Goal: Information Seeking & Learning: Learn about a topic

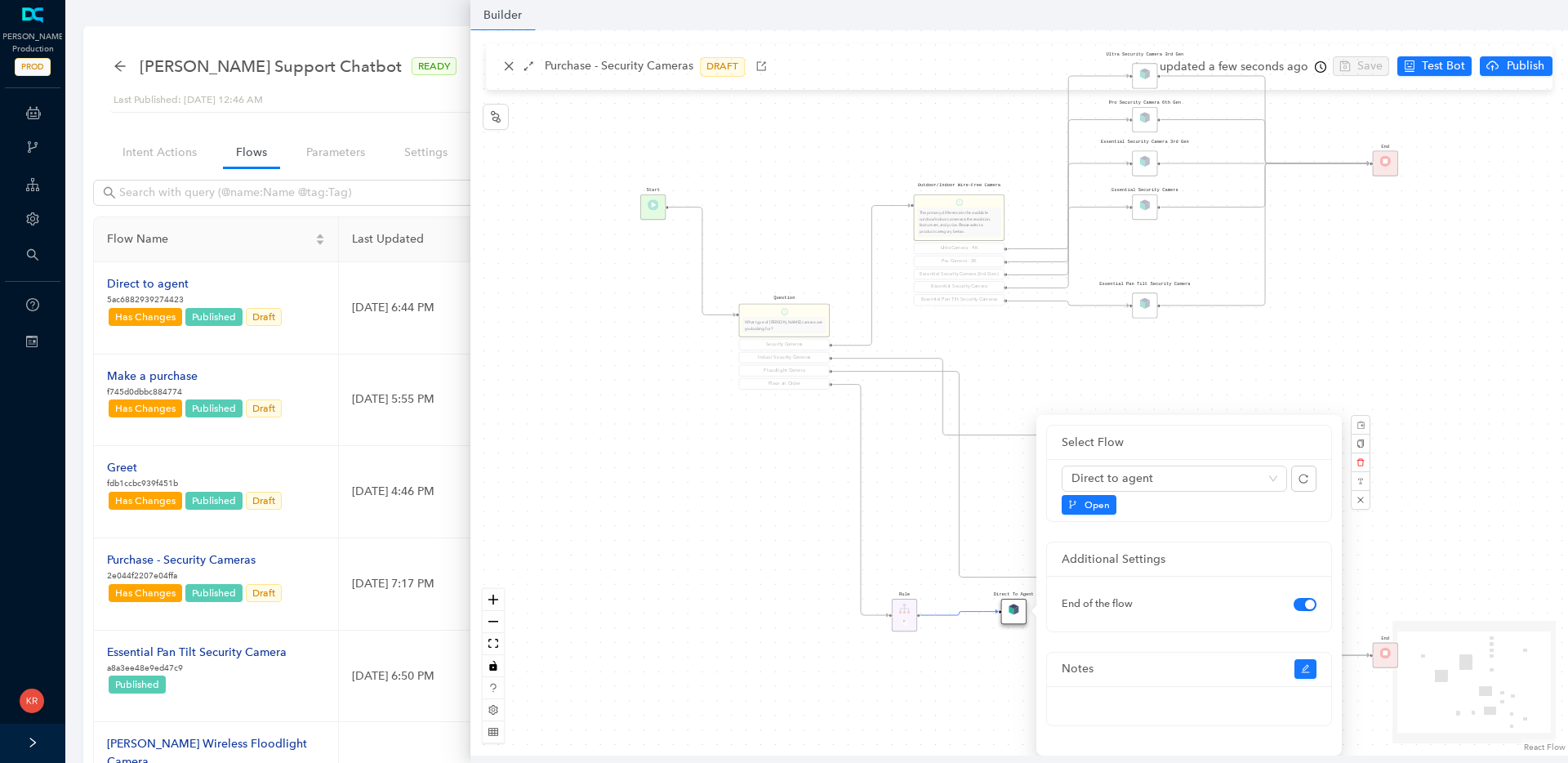
click at [521, 74] on div "Rule P Start Question What type of [PERSON_NAME] camera are you looking for? Se…" at bounding box center [1019, 393] width 1098 height 726
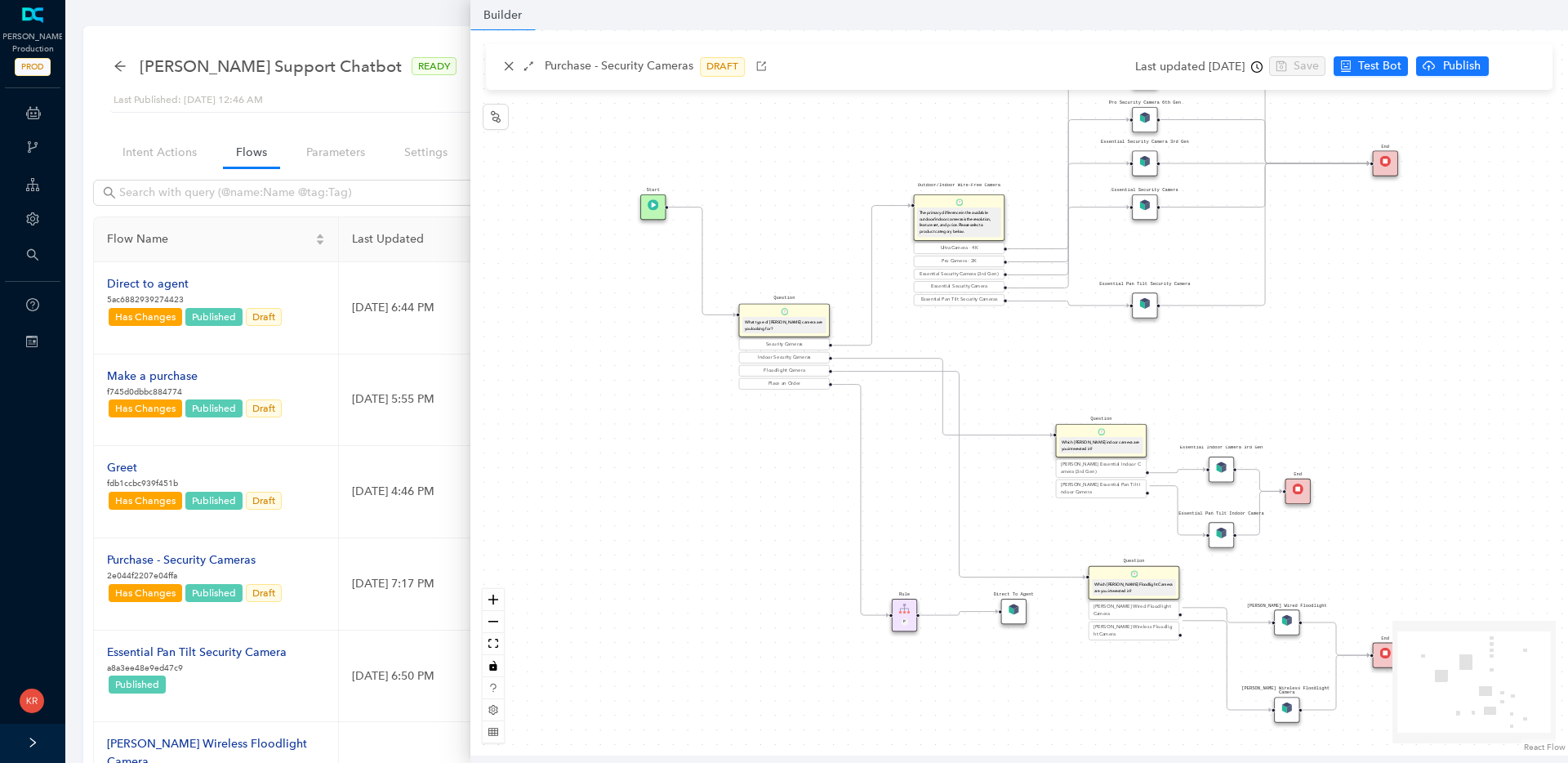
click at [33, 112] on div "[PERSON_NAME] Production PROD ChatBots & Ticket Automations Webhooks Guide Acco…" at bounding box center [784, 664] width 1568 height 1329
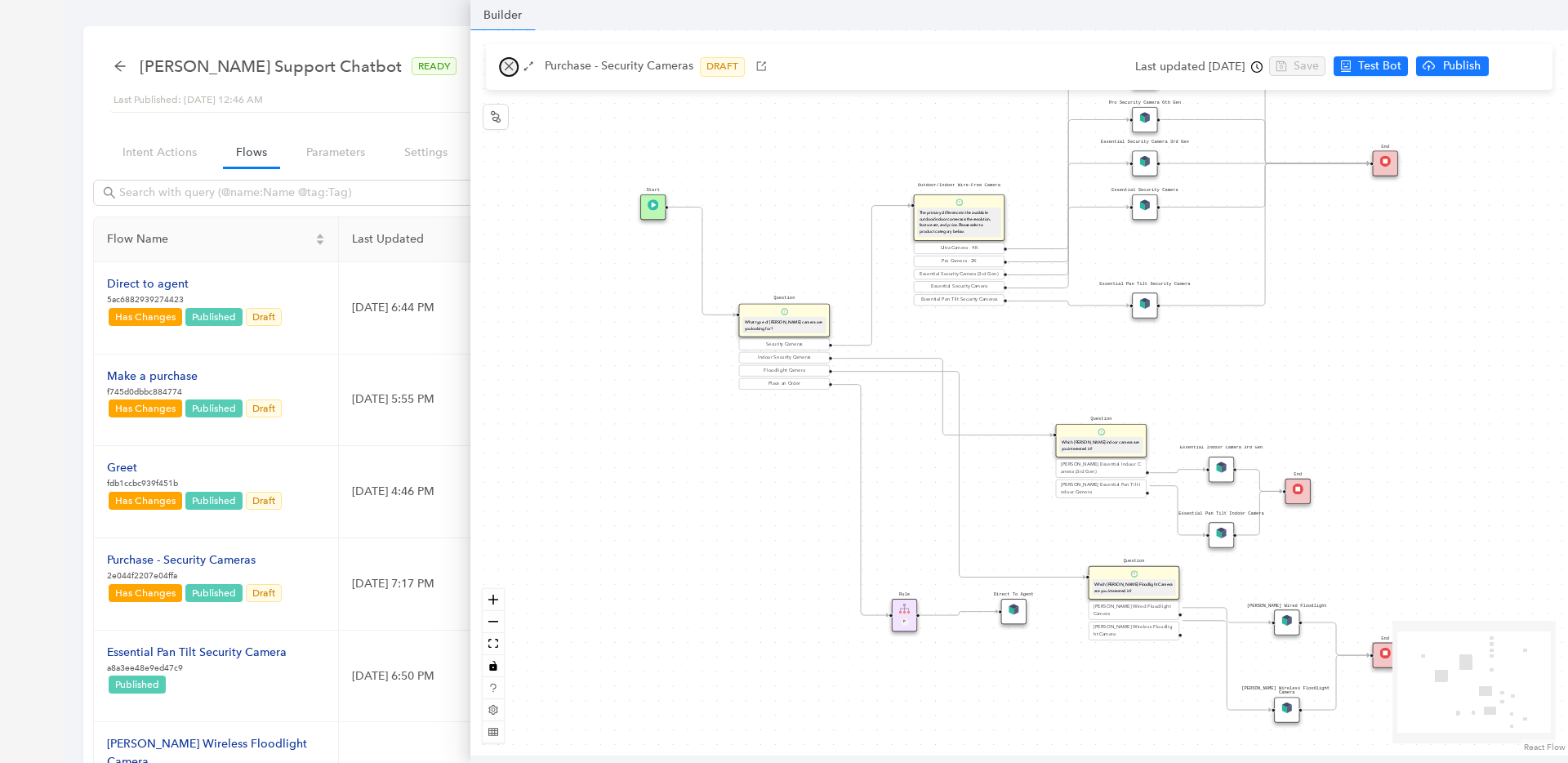
click at [513, 66] on icon "close" at bounding box center [508, 65] width 11 height 11
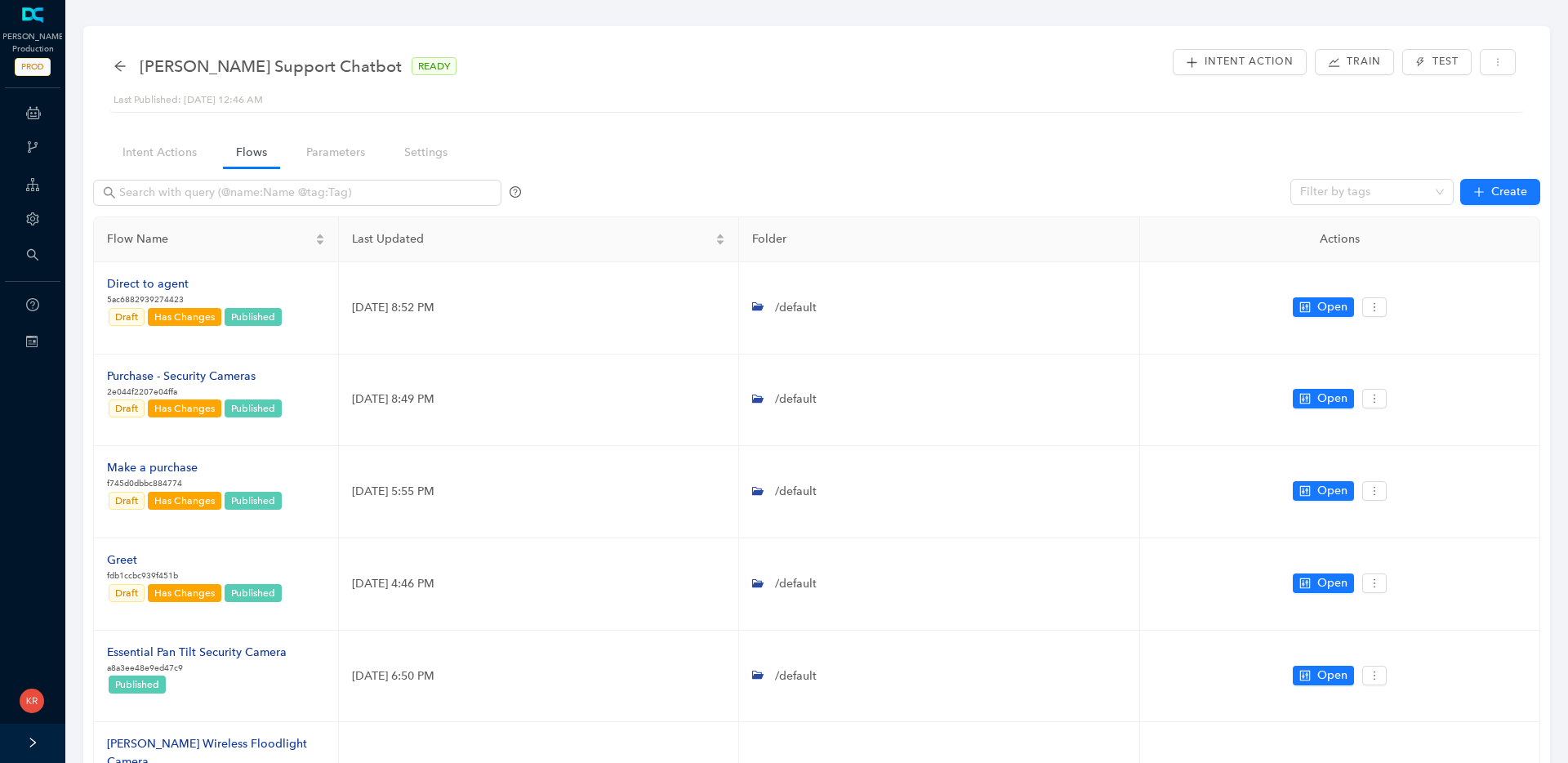
click at [40, 124] on icon at bounding box center [34, 112] width 15 height 33
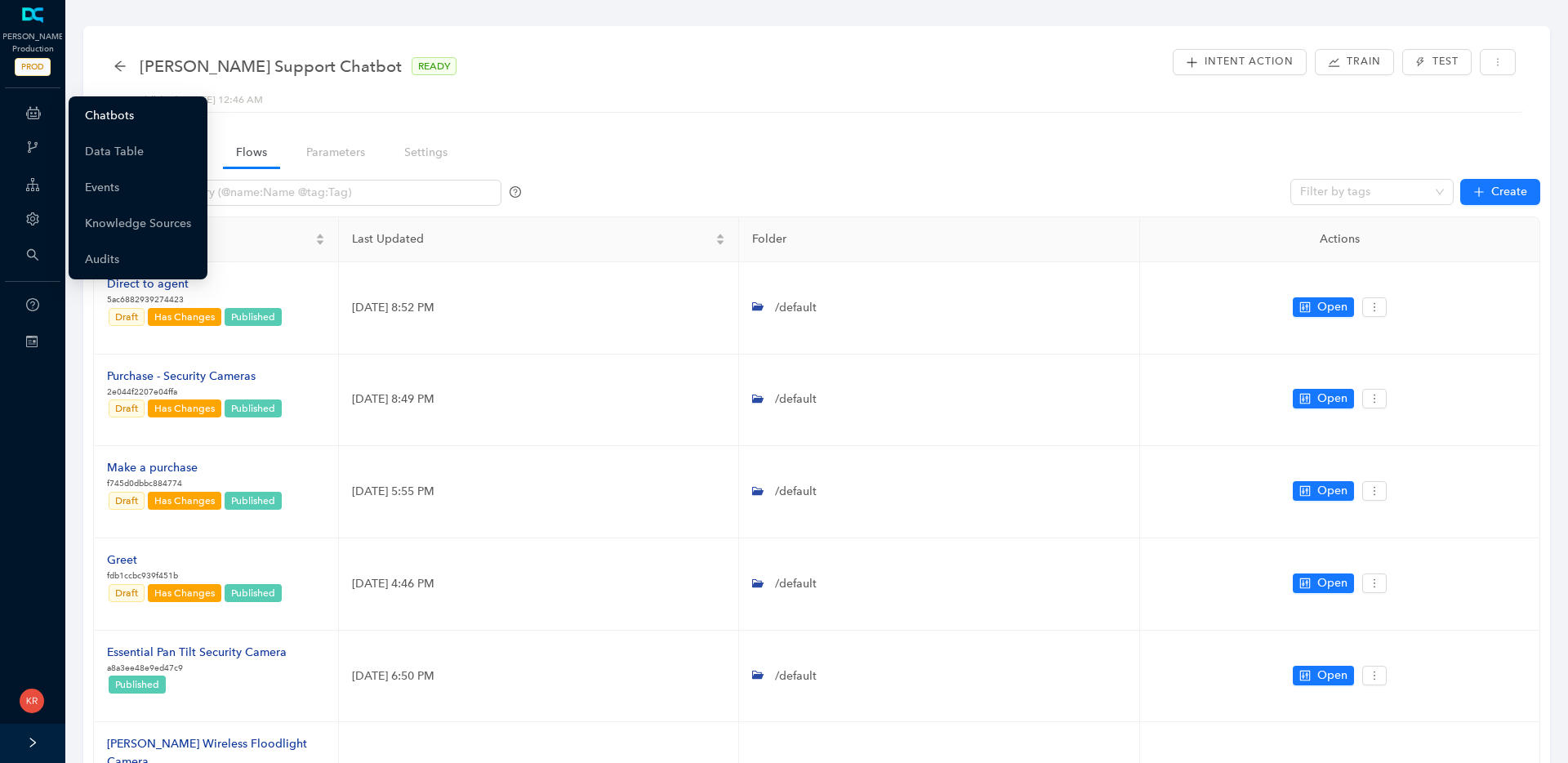
click at [102, 115] on link "Chatbots" at bounding box center [109, 116] width 49 height 33
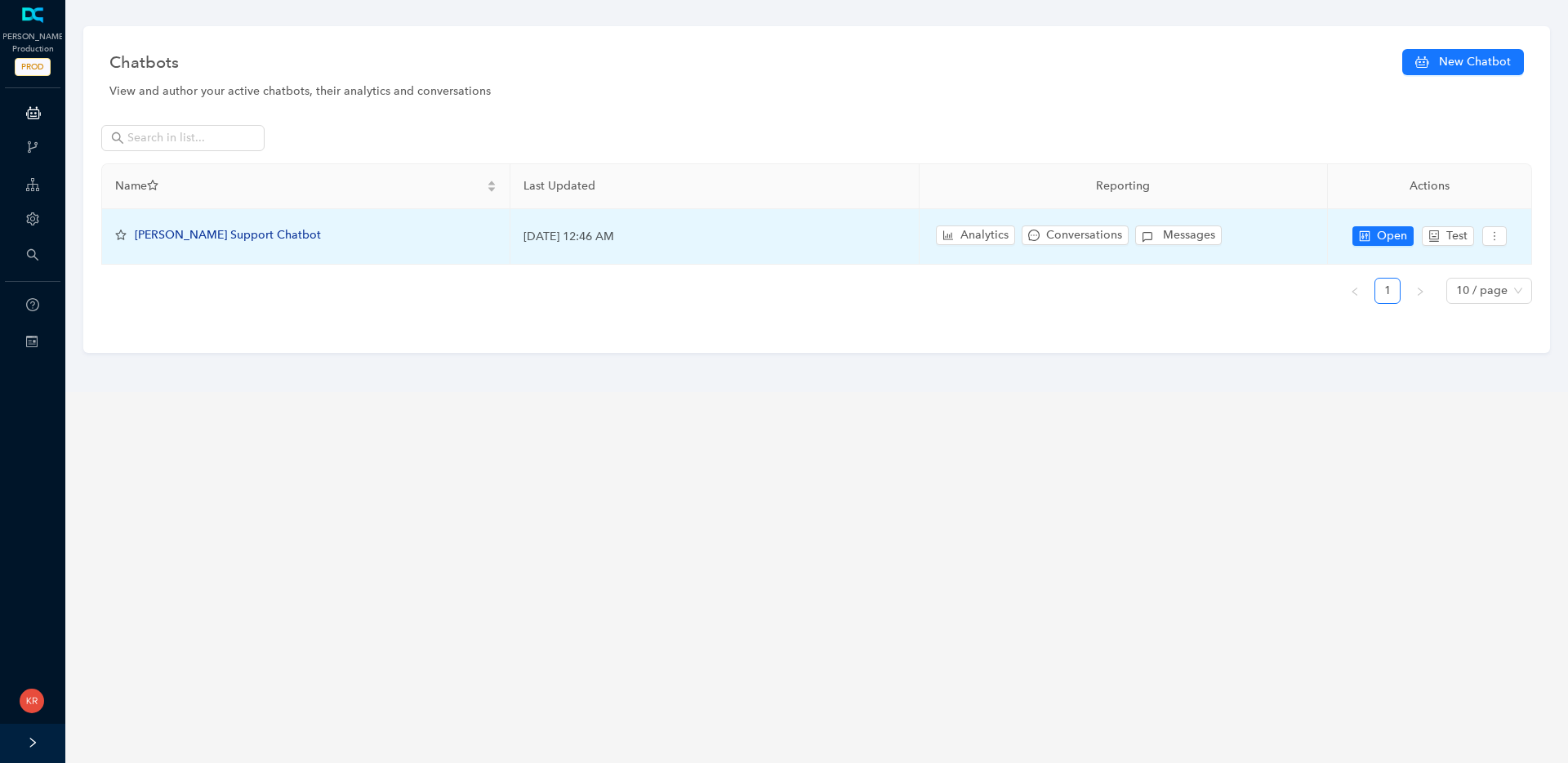
click at [207, 233] on span "[PERSON_NAME] Support Chatbot" at bounding box center [227, 235] width 186 height 14
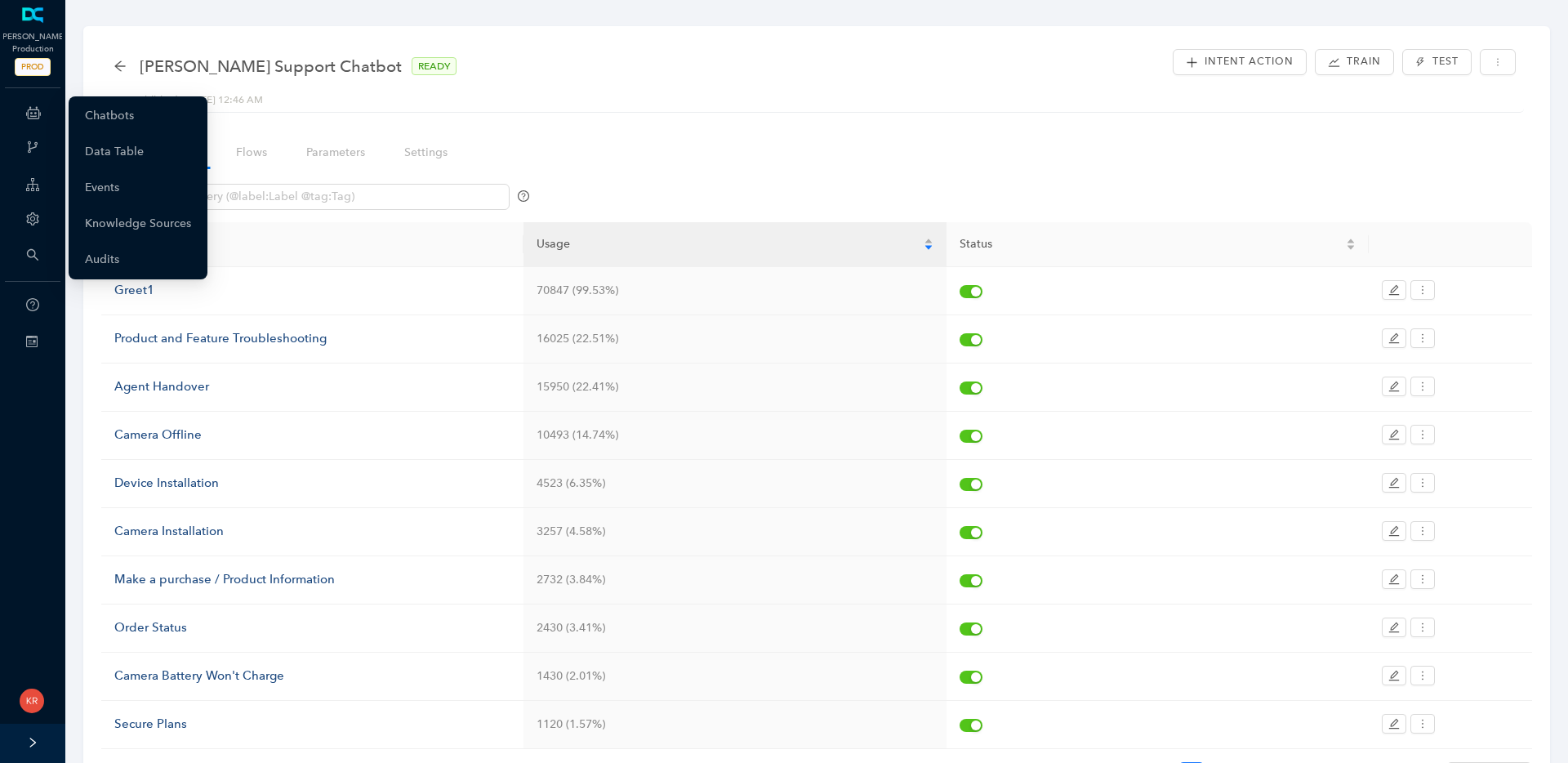
click at [44, 120] on div "ChatBots & Ticket Automations" at bounding box center [33, 112] width 59 height 33
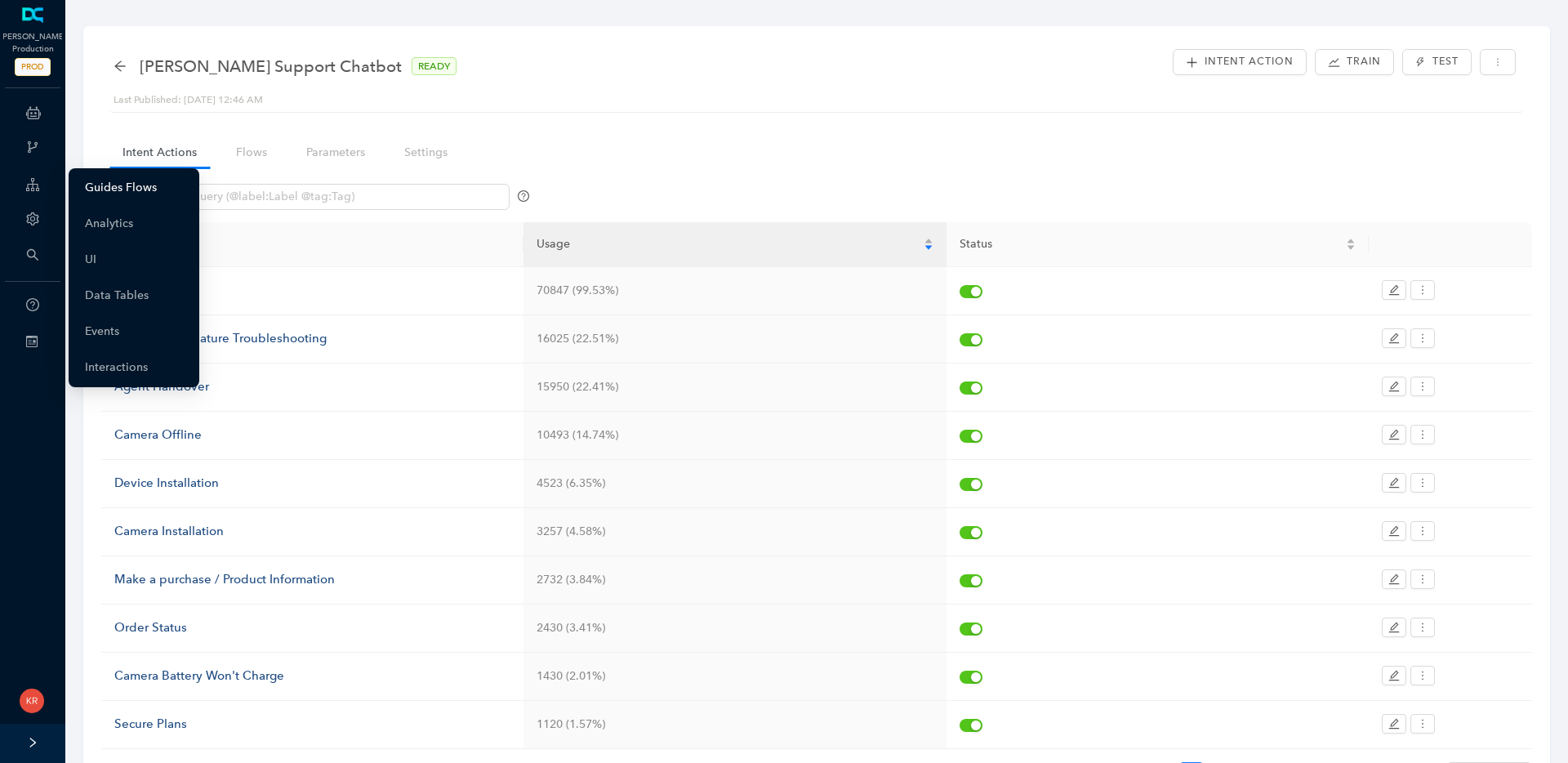
click at [102, 178] on link "Guides Flows" at bounding box center [120, 187] width 72 height 33
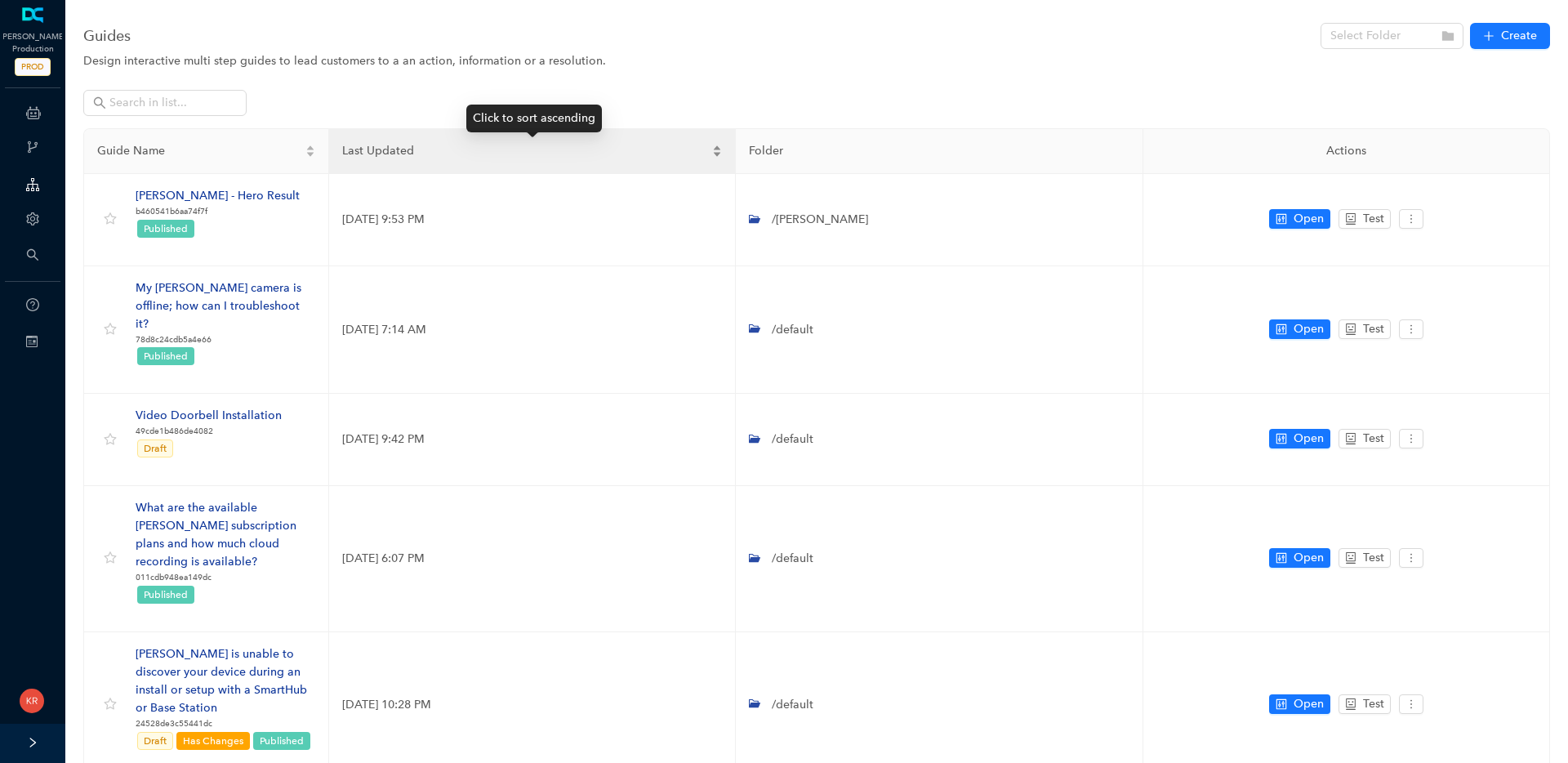
click at [554, 142] on div "Last Updated" at bounding box center [532, 151] width 380 height 18
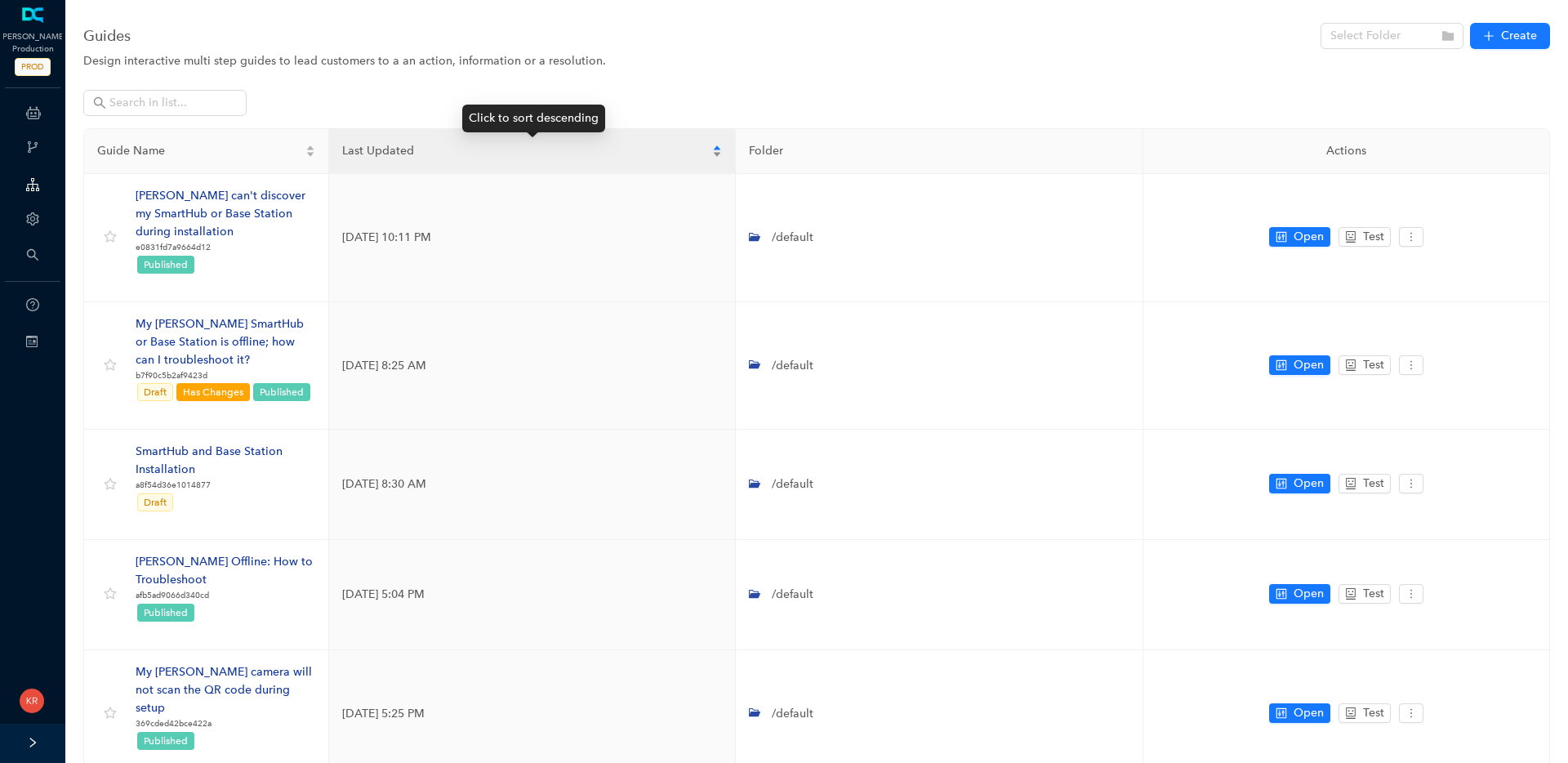
click at [554, 142] on div "Last Updated" at bounding box center [532, 151] width 380 height 18
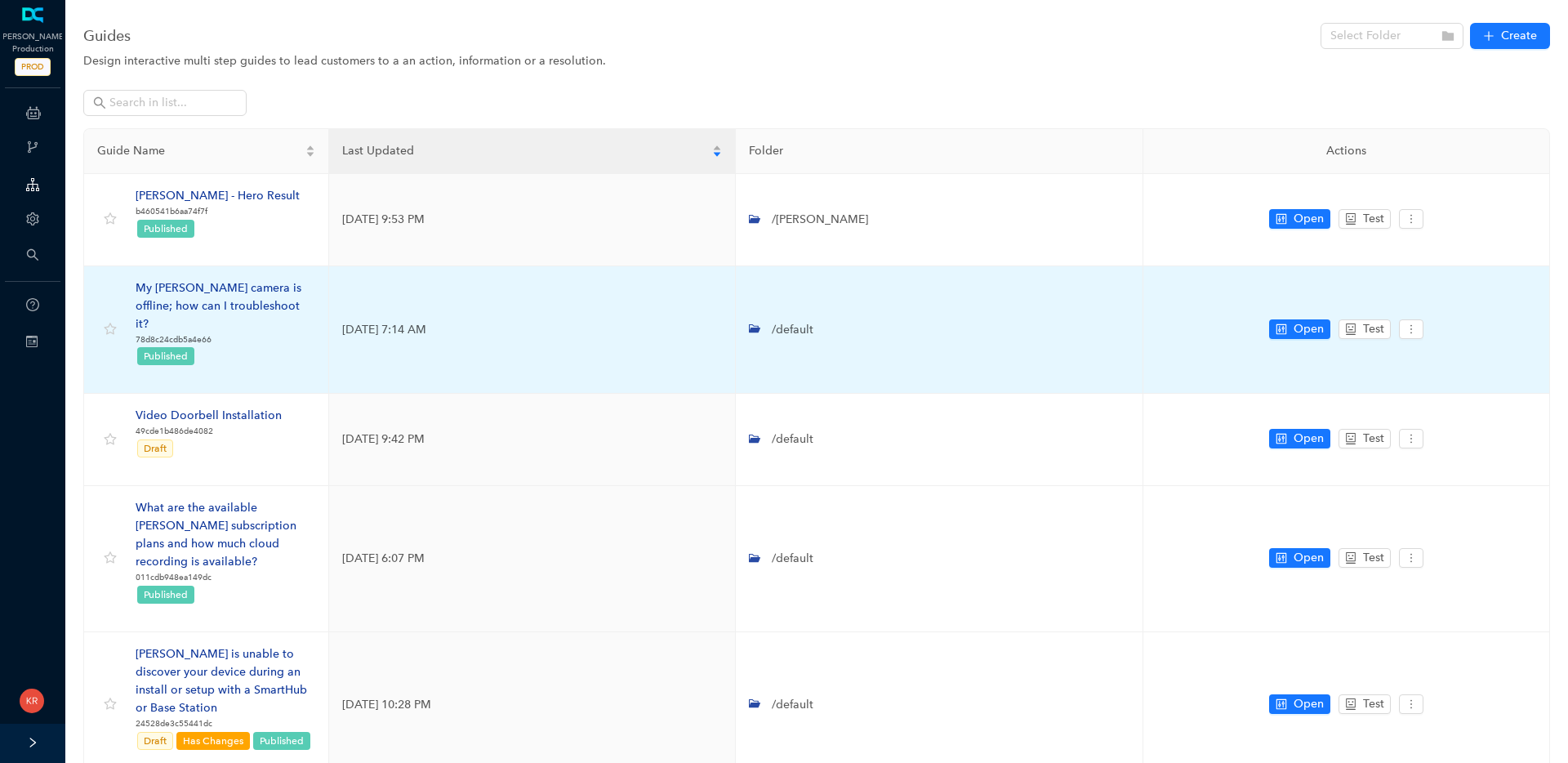
drag, startPoint x: 219, startPoint y: 287, endPoint x: 263, endPoint y: 282, distance: 44.3
click at [263, 282] on div "My [PERSON_NAME] camera is offline; how can I troubleshoot it?" at bounding box center [225, 306] width 179 height 54
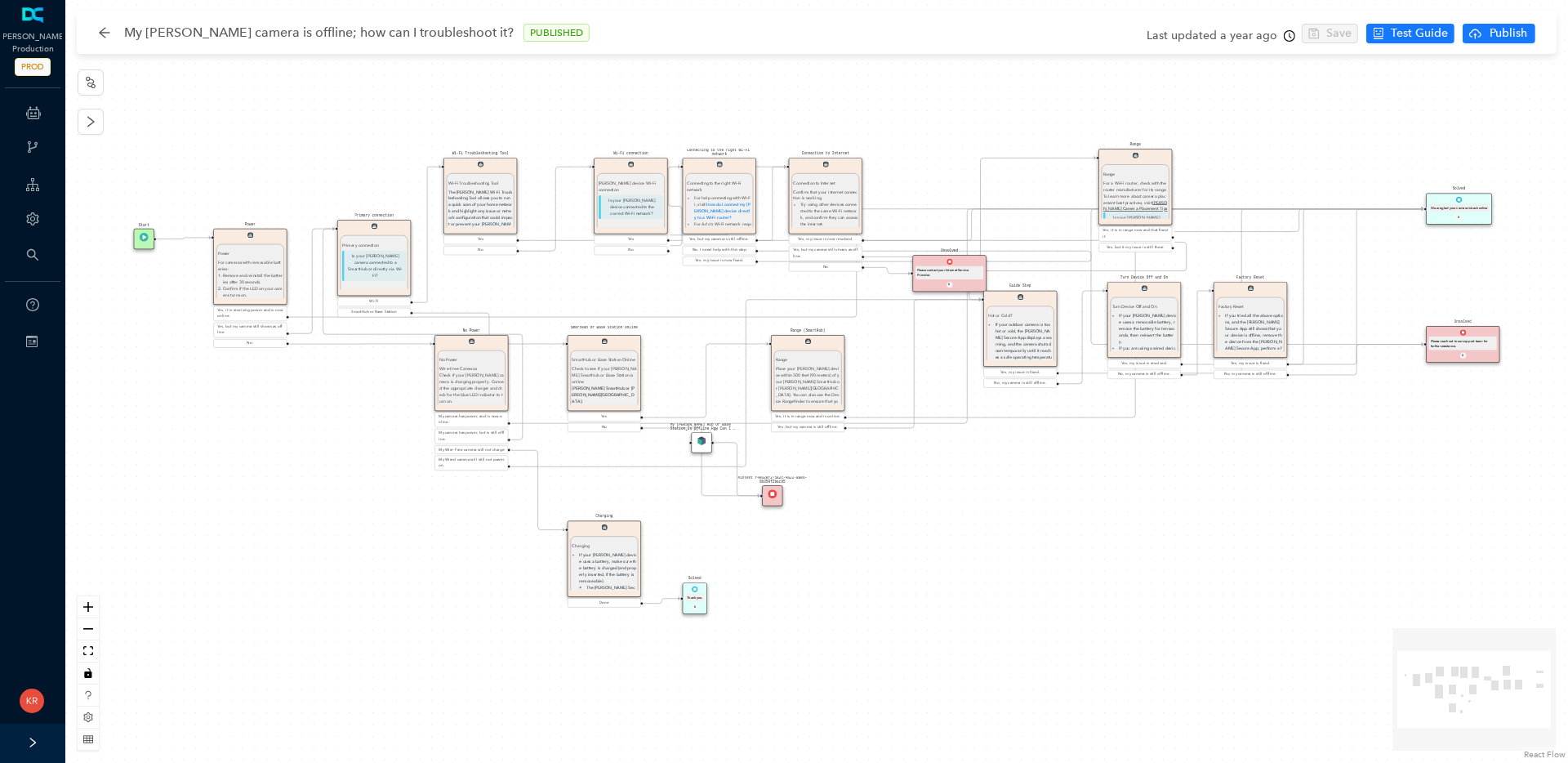
click at [1220, 46] on div "Last updated a year ago" at bounding box center [1221, 36] width 148 height 25
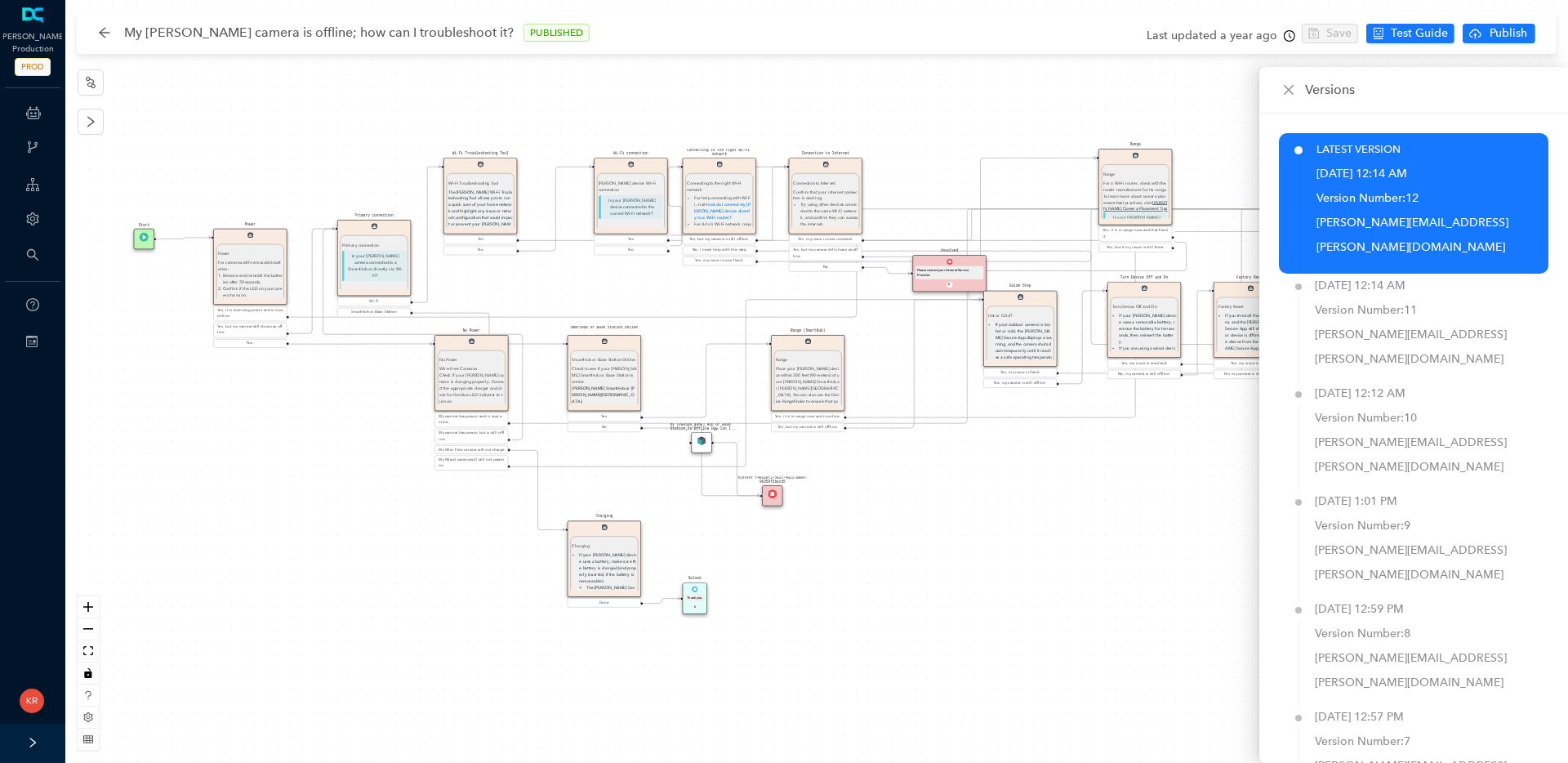
click at [112, 39] on div "My [PERSON_NAME] camera is offline; how can I troubleshoot it? PUBLISHED" at bounding box center [352, 33] width 508 height 27
click at [103, 27] on icon "arrow-left" at bounding box center [104, 33] width 13 height 13
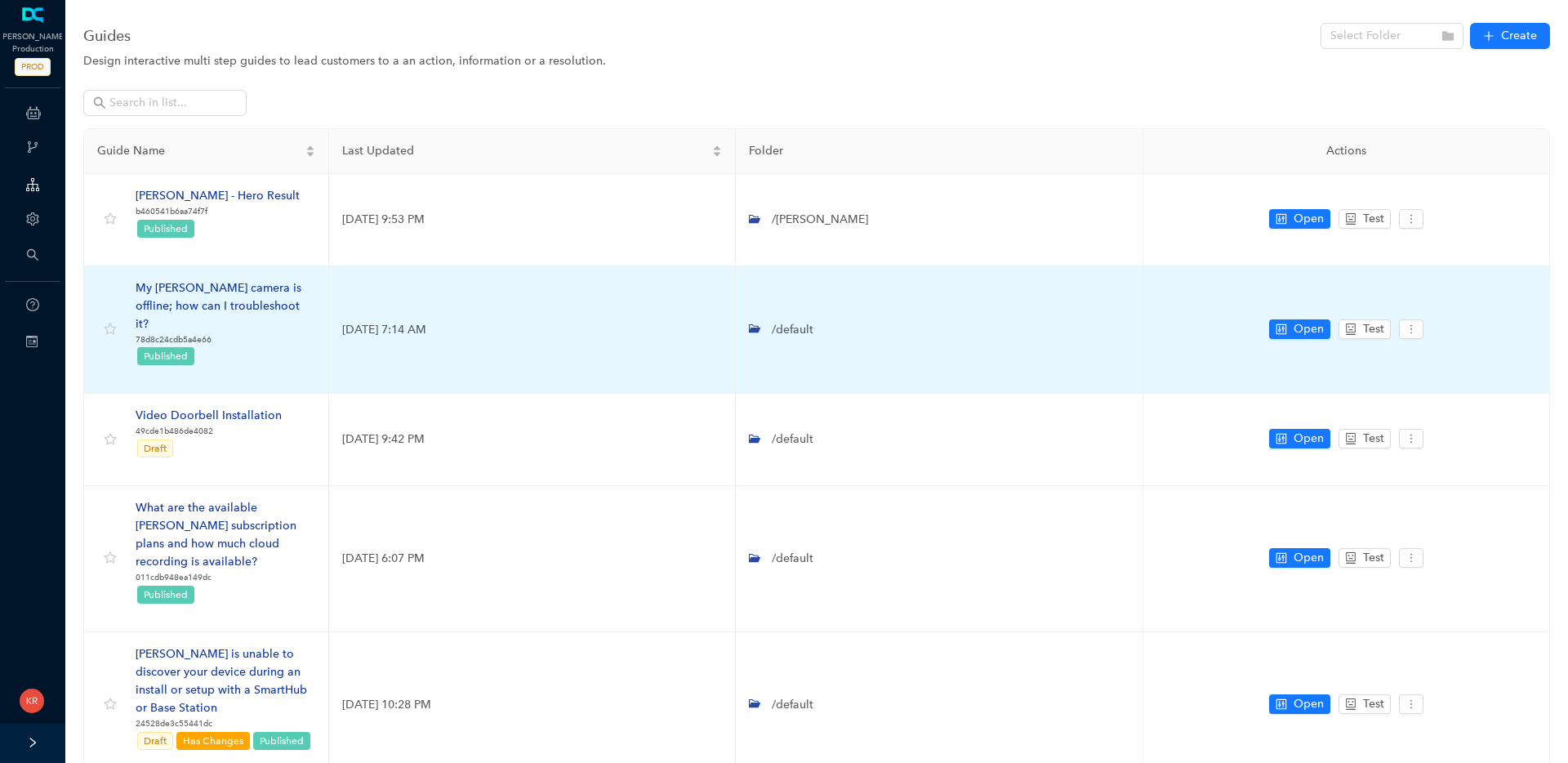
click at [237, 294] on div "My [PERSON_NAME] camera is offline; how can I troubleshoot it?" at bounding box center [225, 306] width 179 height 54
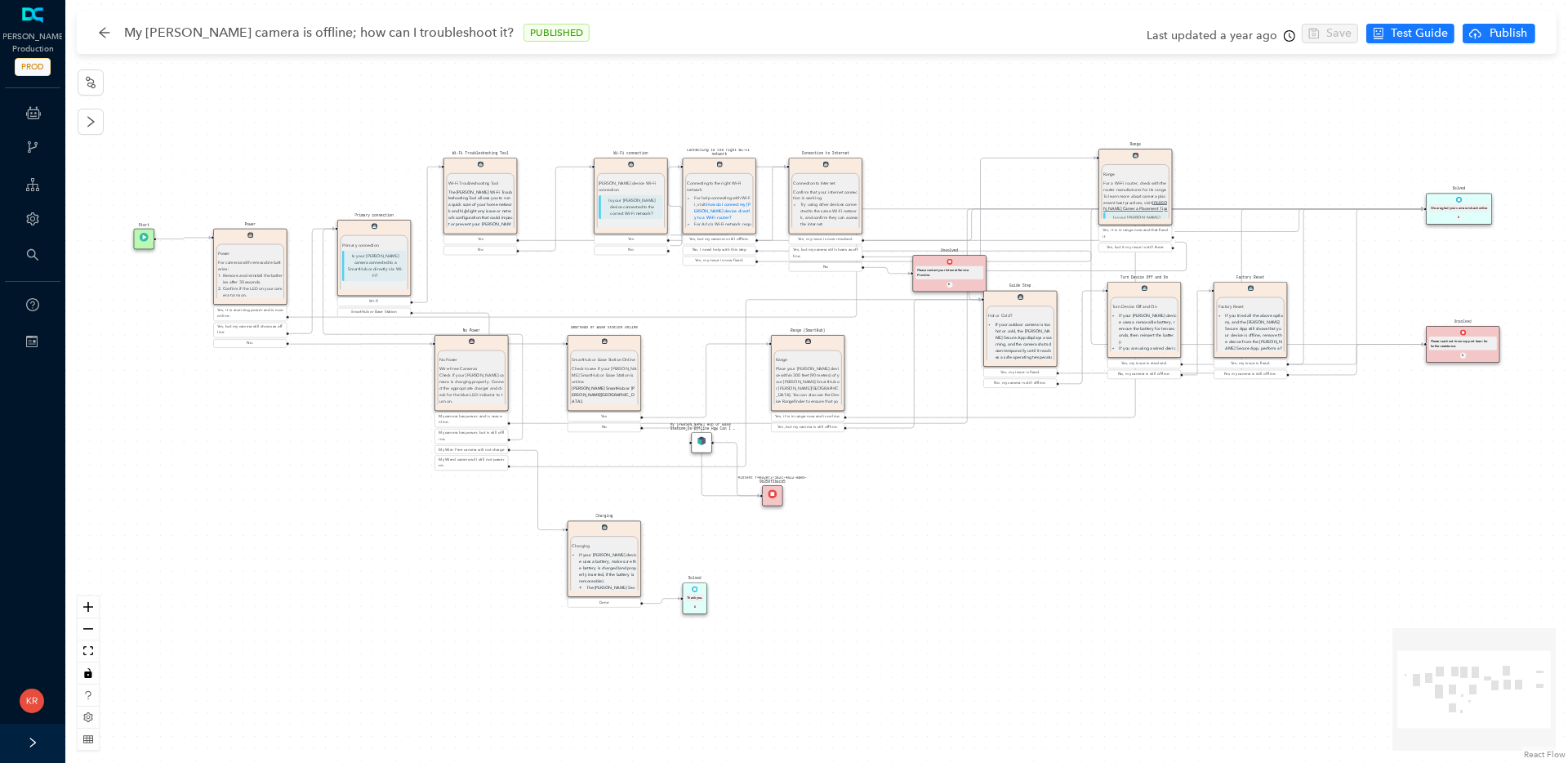
click at [1267, 39] on div "Last updated a year ago" at bounding box center [1221, 36] width 148 height 25
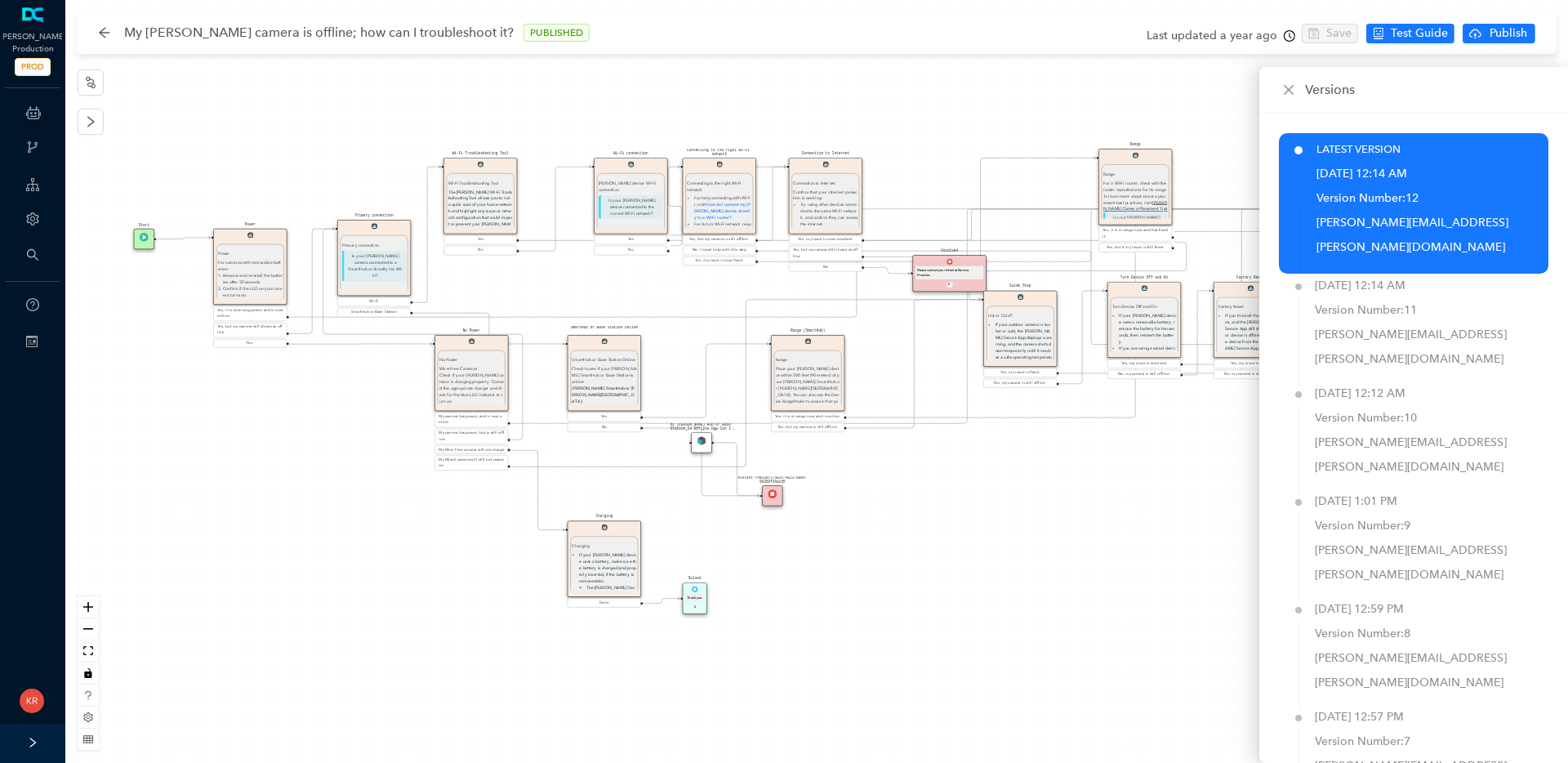
click at [7, 156] on div "Webhooks" at bounding box center [33, 149] width 59 height 33
click at [117, 28] on div "My [PERSON_NAME] camera is offline; how can I troubleshoot it? PUBLISHED" at bounding box center [352, 33] width 508 height 27
click at [106, 31] on icon "arrow-left" at bounding box center [104, 33] width 13 height 13
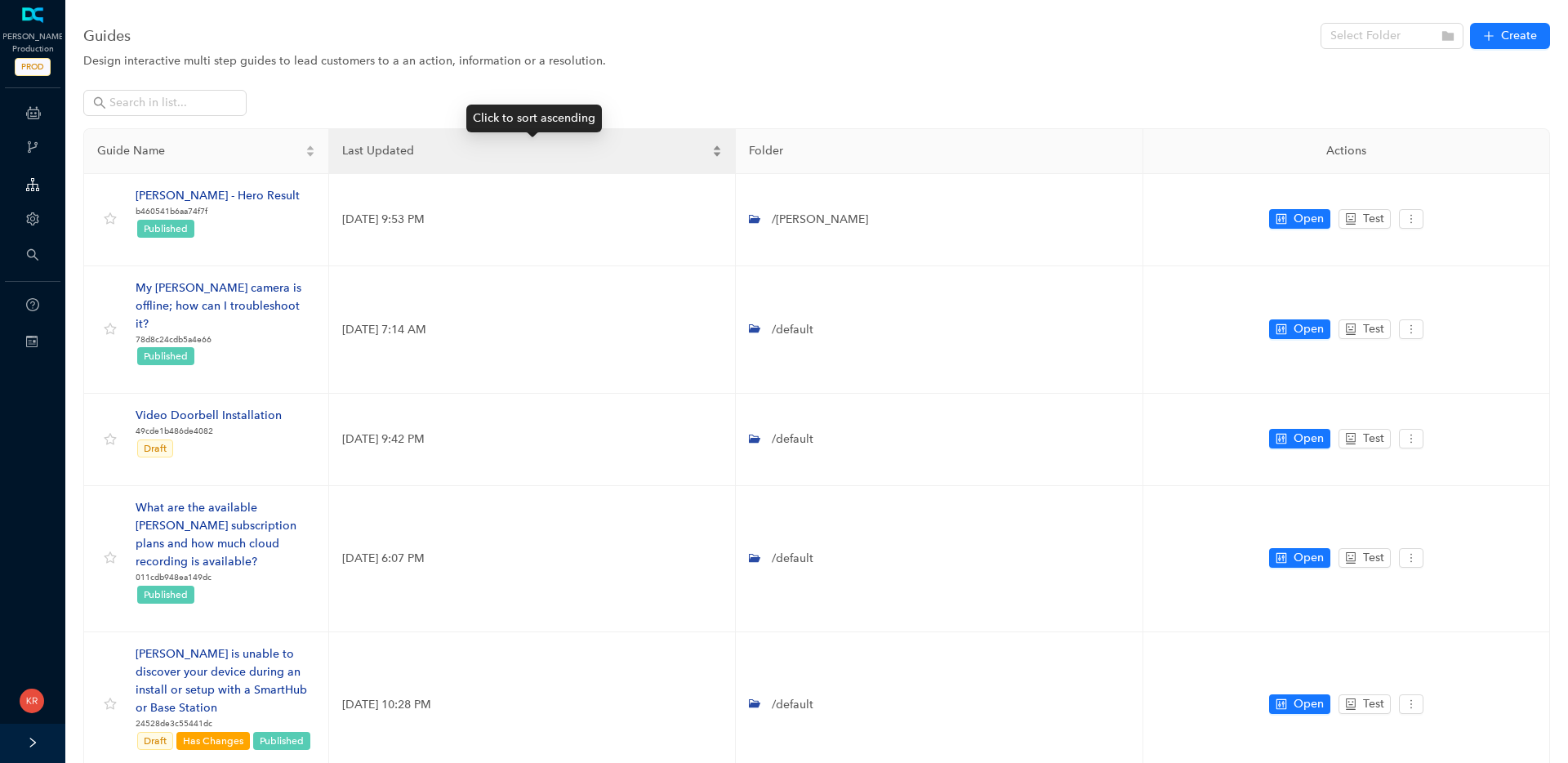
click at [495, 142] on div "Last Updated" at bounding box center [532, 151] width 380 height 18
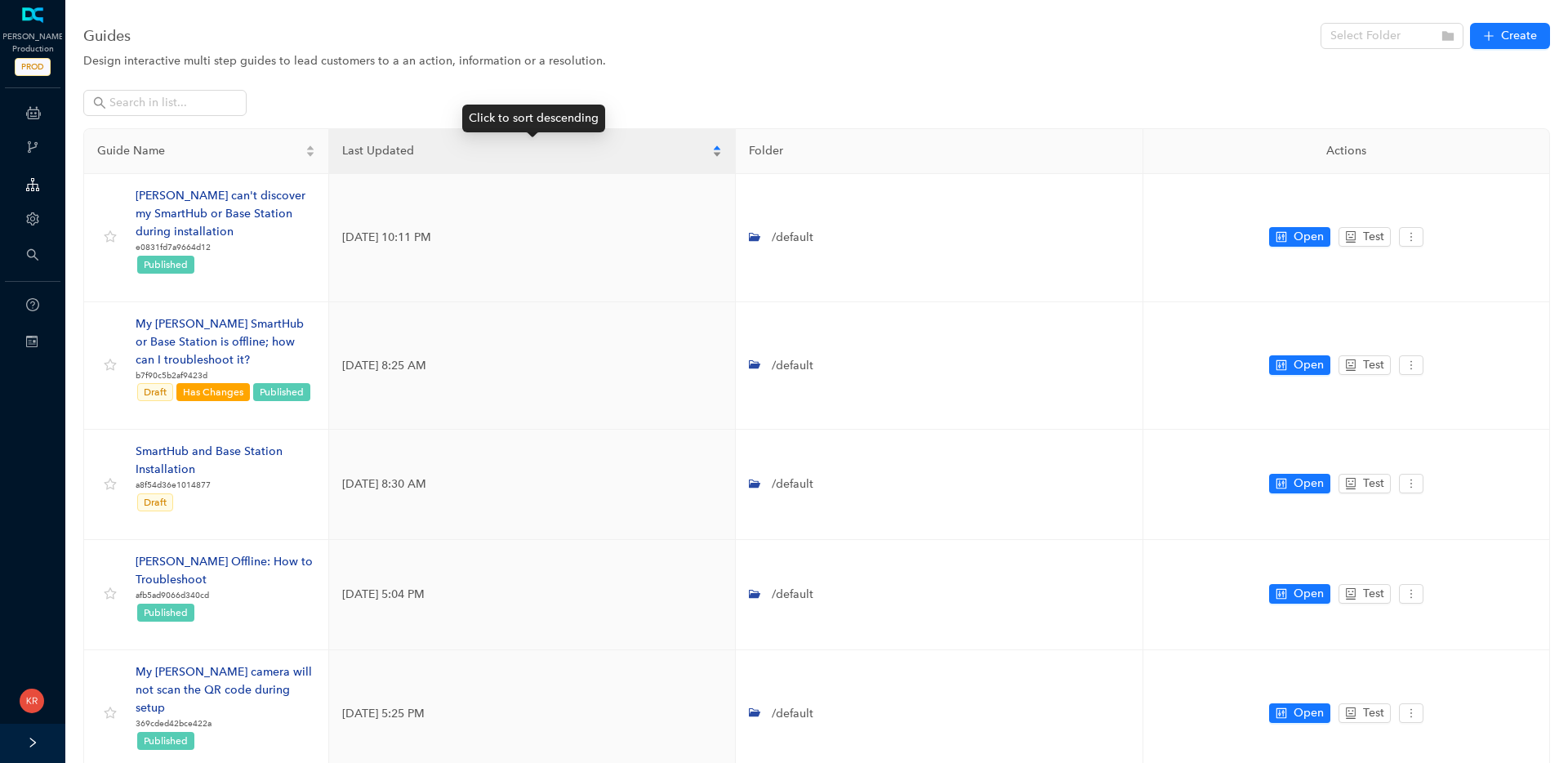
click at [504, 155] on span "Last Updated" at bounding box center [525, 151] width 367 height 18
